Goal: Transaction & Acquisition: Purchase product/service

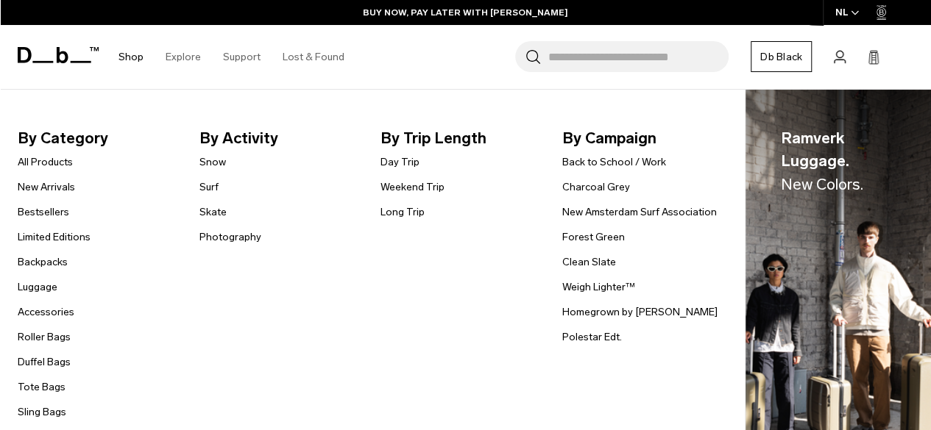
scroll to position [2670, 0]
click at [38, 383] on link "Tote Bags" at bounding box center [42, 387] width 48 height 15
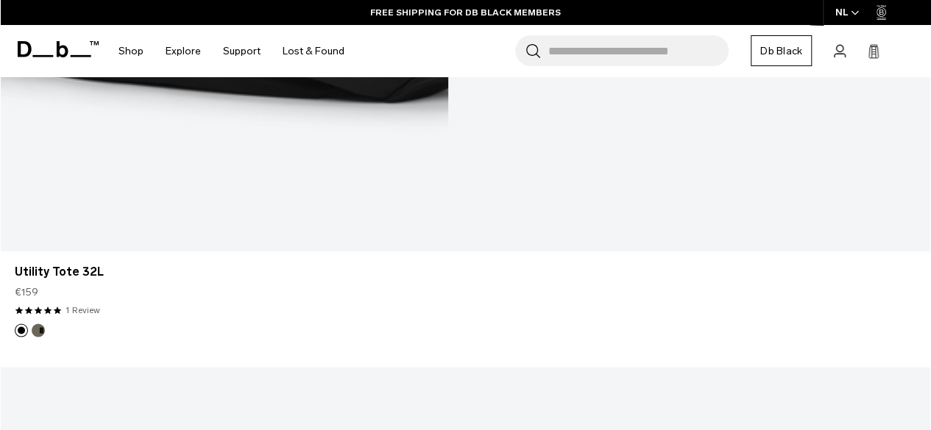
scroll to position [1120, 0]
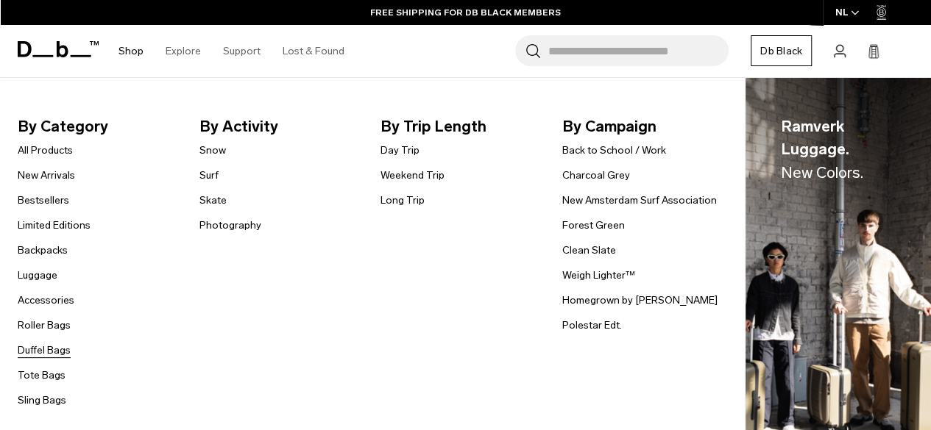
click at [49, 352] on link "Duffel Bags" at bounding box center [44, 350] width 53 height 15
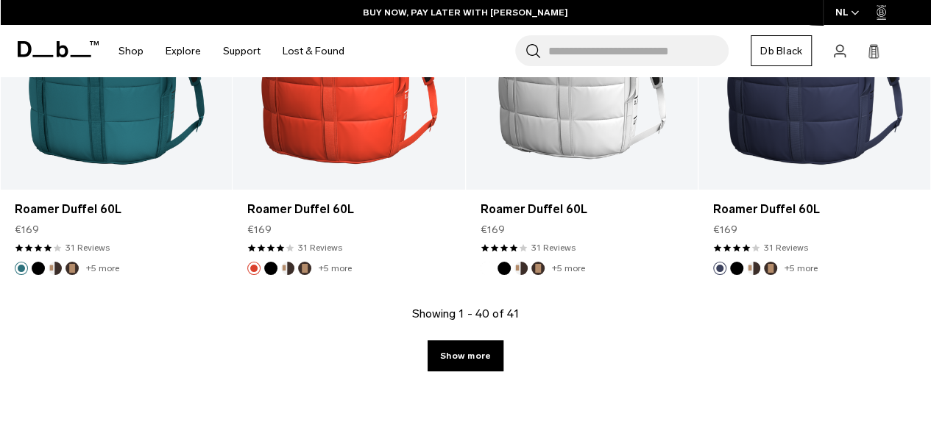
scroll to position [3783, 0]
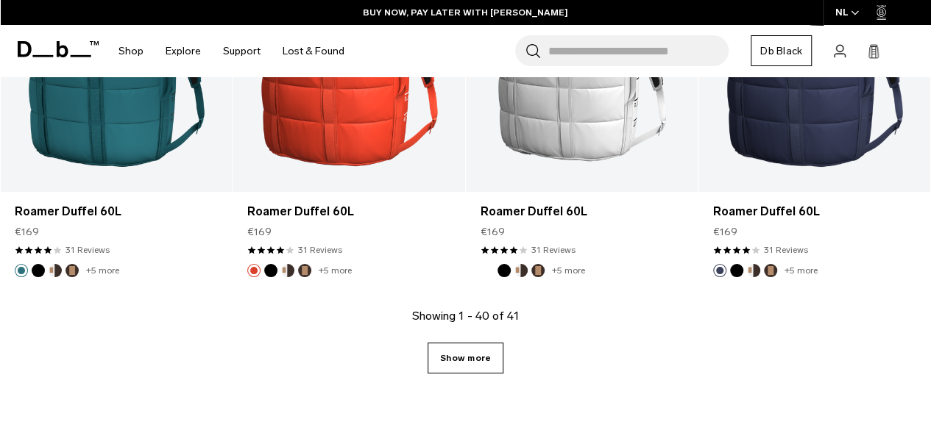
click at [450, 343] on link "Show more" at bounding box center [465, 358] width 76 height 31
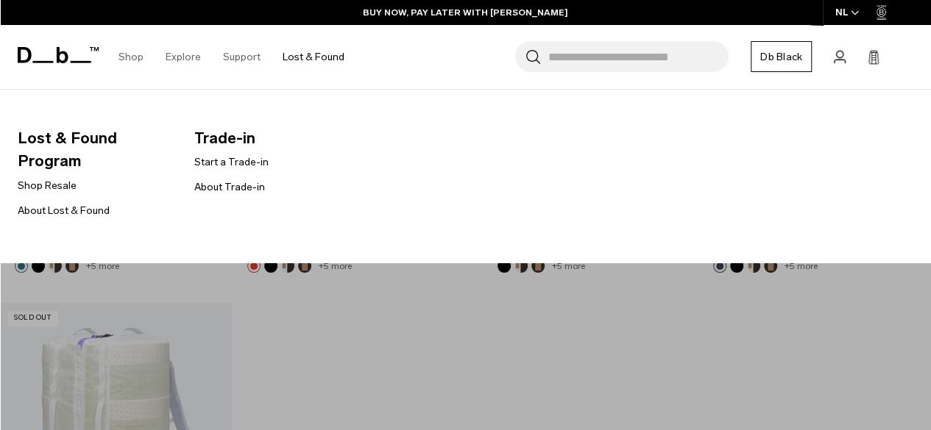
scroll to position [3774, 0]
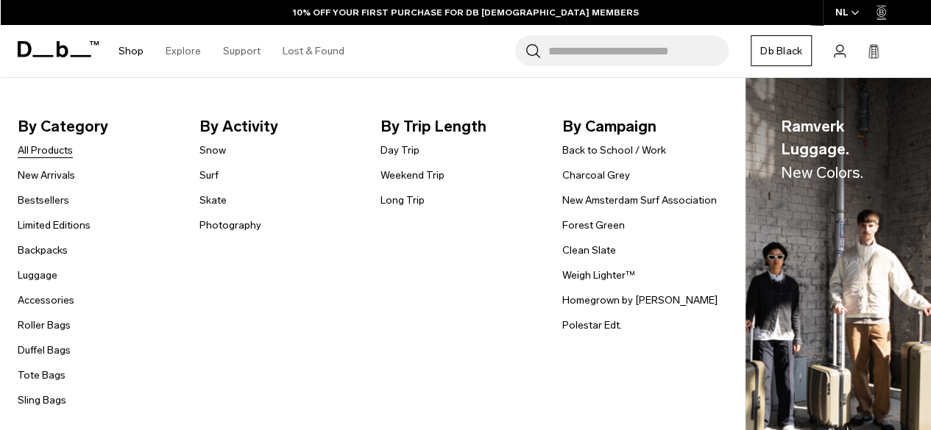
click at [46, 150] on link "All Products" at bounding box center [45, 150] width 55 height 15
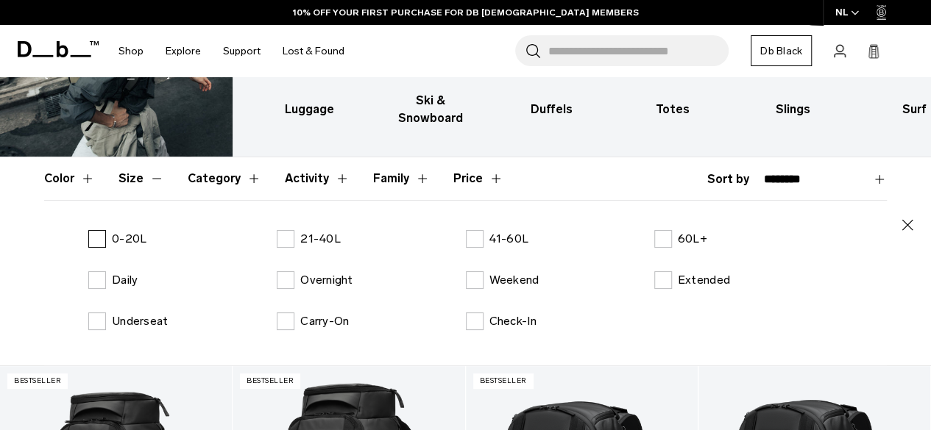
click at [121, 230] on p "0-20L" at bounding box center [129, 239] width 35 height 18
click at [315, 230] on p "21-40L" at bounding box center [320, 239] width 40 height 18
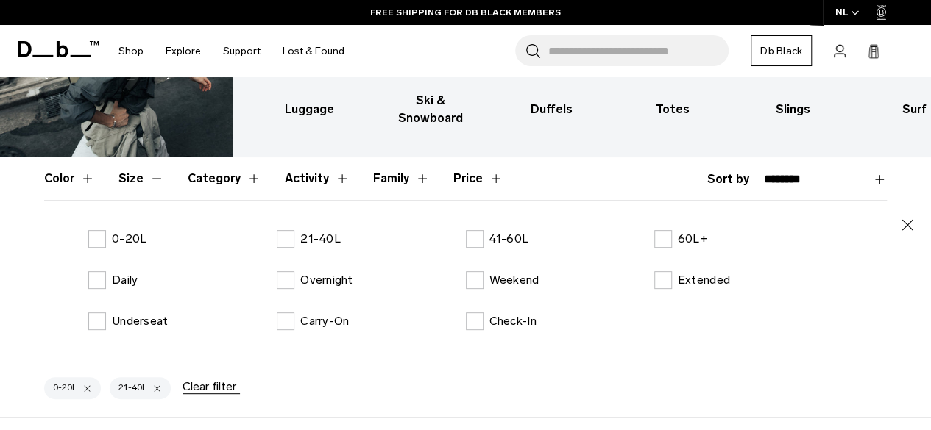
click at [908, 219] on icon "button" at bounding box center [907, 224] width 11 height 11
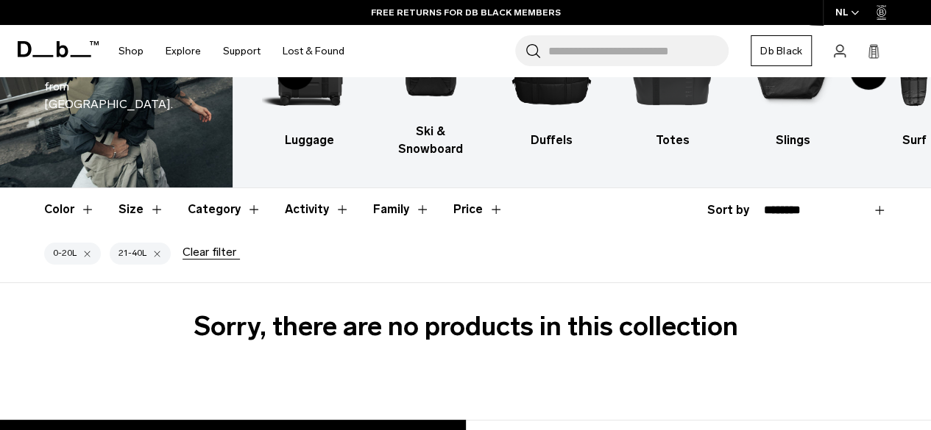
scroll to position [126, 0]
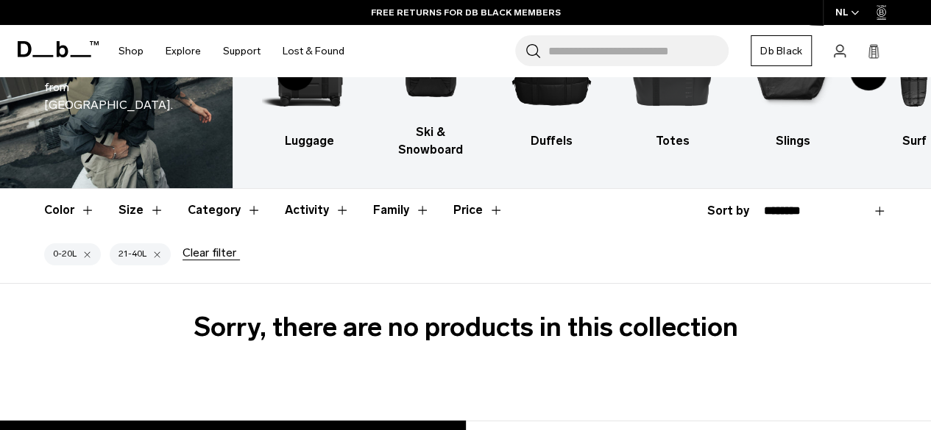
click at [157, 249] on div "button" at bounding box center [157, 254] width 10 height 10
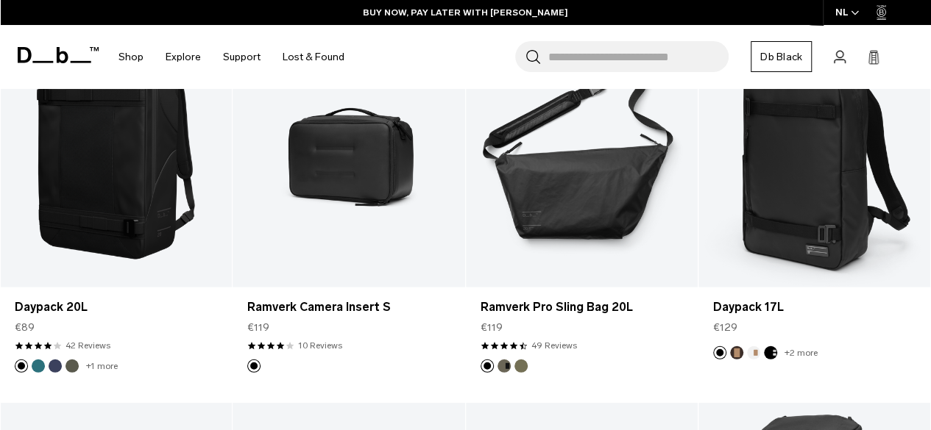
scroll to position [1874, 0]
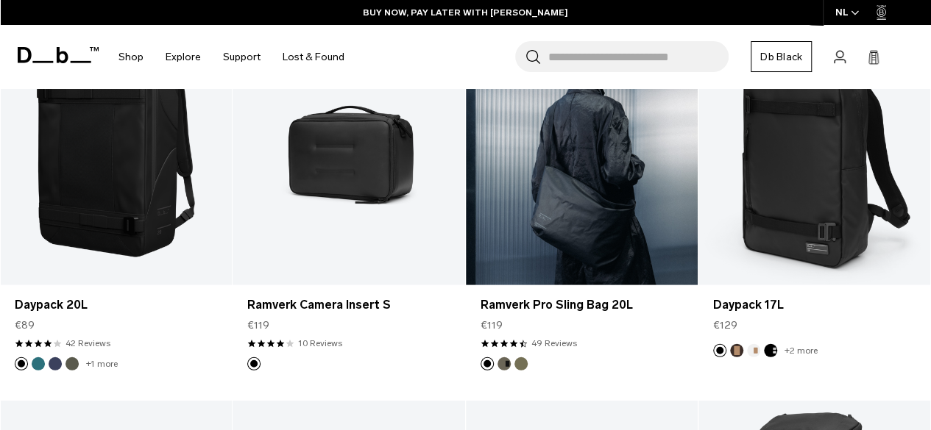
click at [590, 189] on link "Ramverk Pro Sling Bag 20L" at bounding box center [582, 156] width 232 height 257
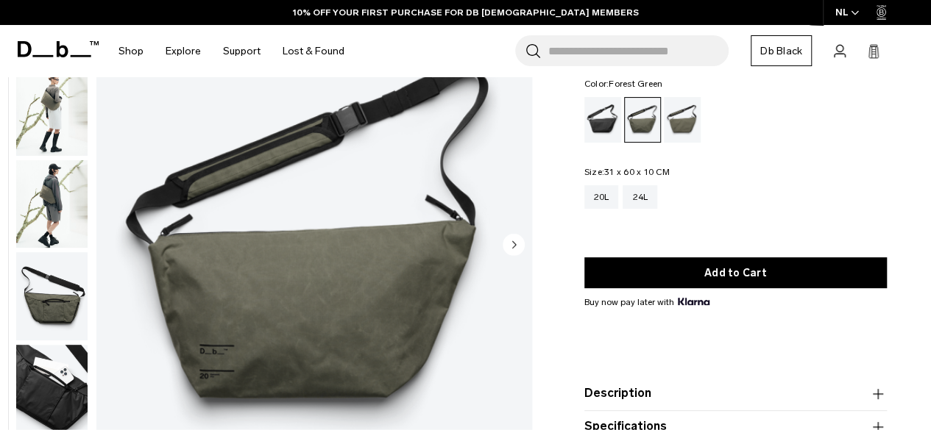
scroll to position [246, 0]
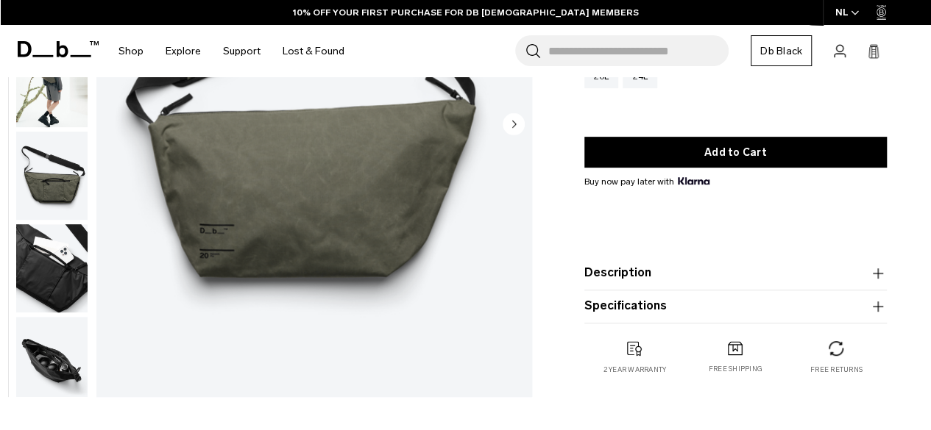
click at [65, 342] on img "button" at bounding box center [51, 361] width 71 height 88
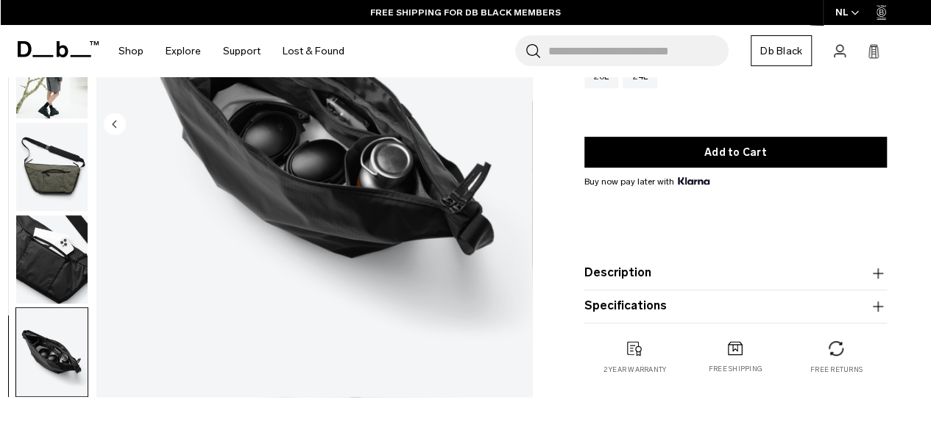
scroll to position [182, 0]
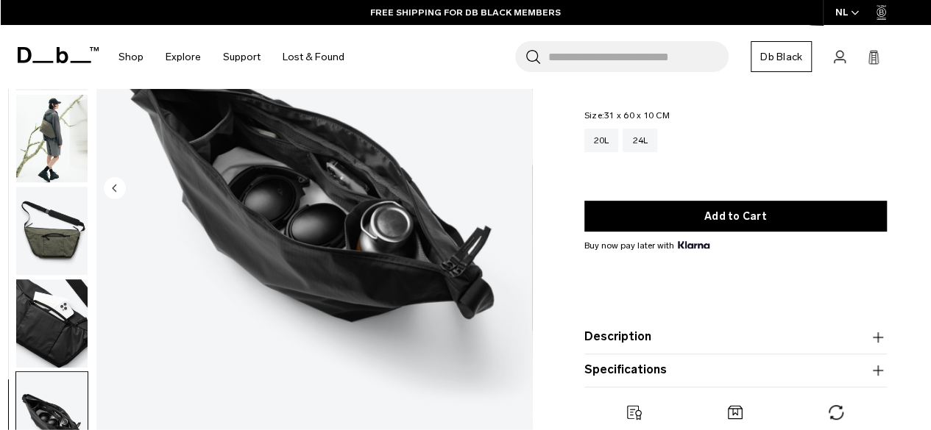
click at [7, 357] on div "06 / 06 New Close 01 / 06 Previous" at bounding box center [270, 193] width 540 height 551
click at [47, 342] on img "button" at bounding box center [51, 324] width 71 height 88
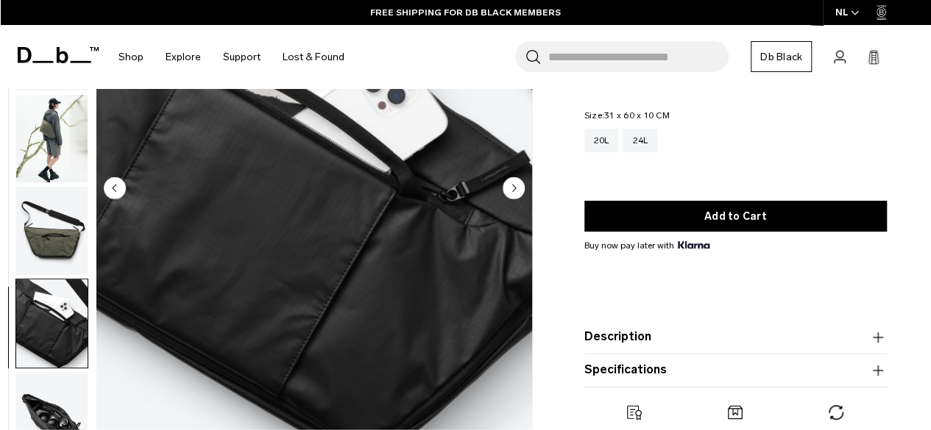
scroll to position [0, 0]
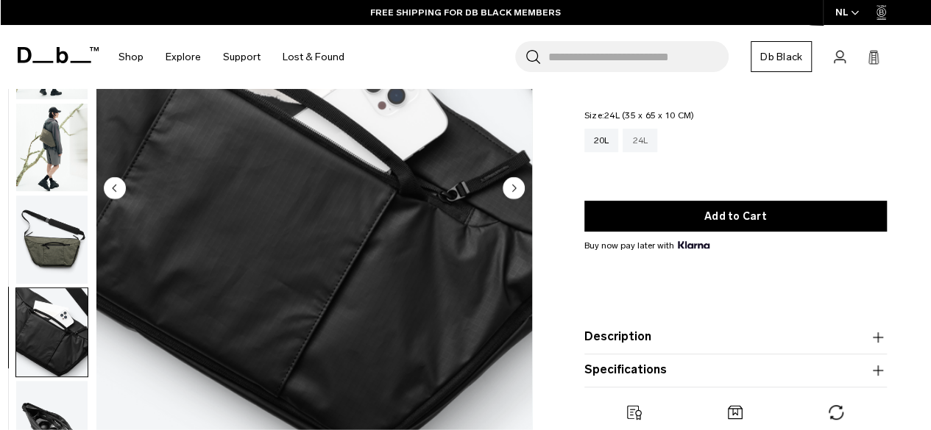
click at [651, 147] on div "24L" at bounding box center [639, 141] width 35 height 24
